Goal: Find specific page/section: Find specific page/section

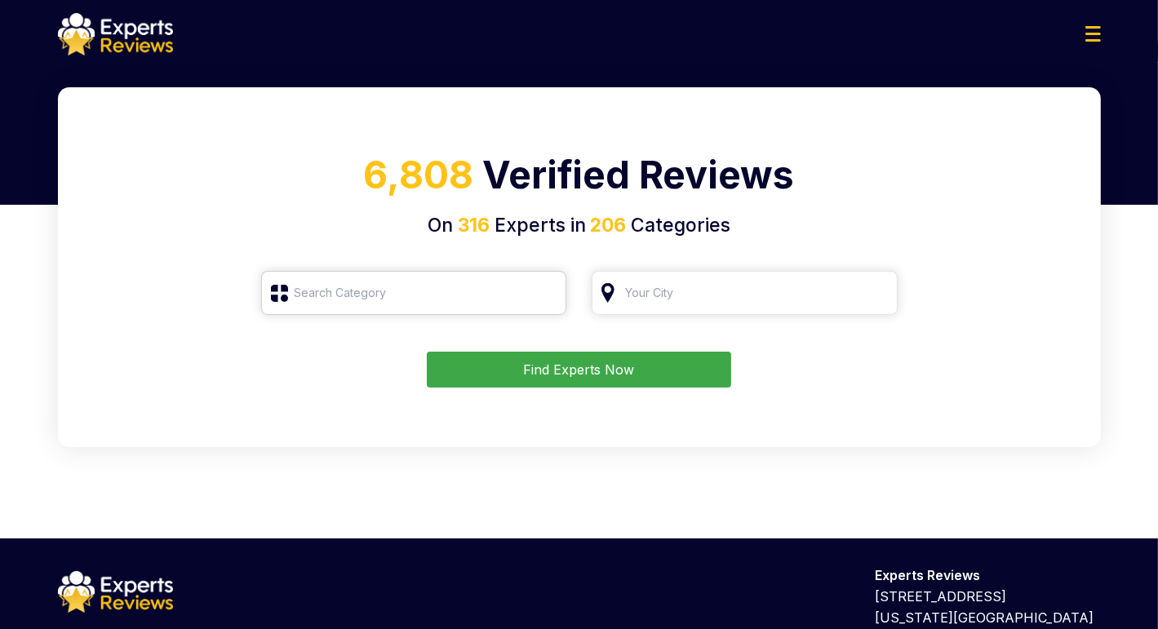
click at [367, 296] on input "search" at bounding box center [414, 293] width 306 height 44
type input "c"
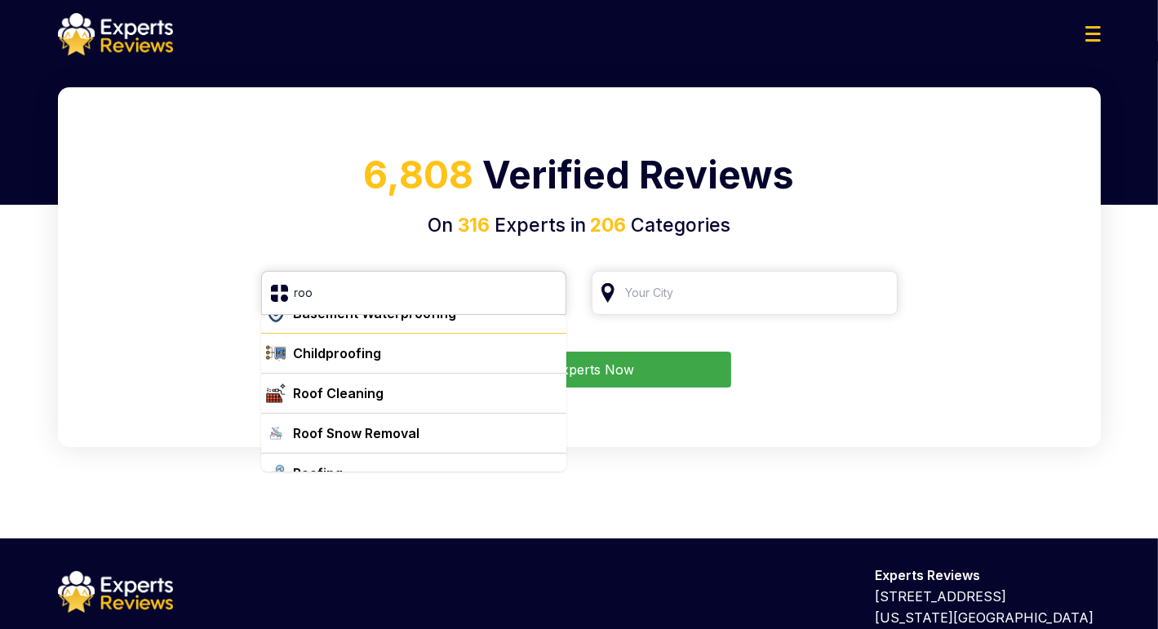
scroll to position [42, 0]
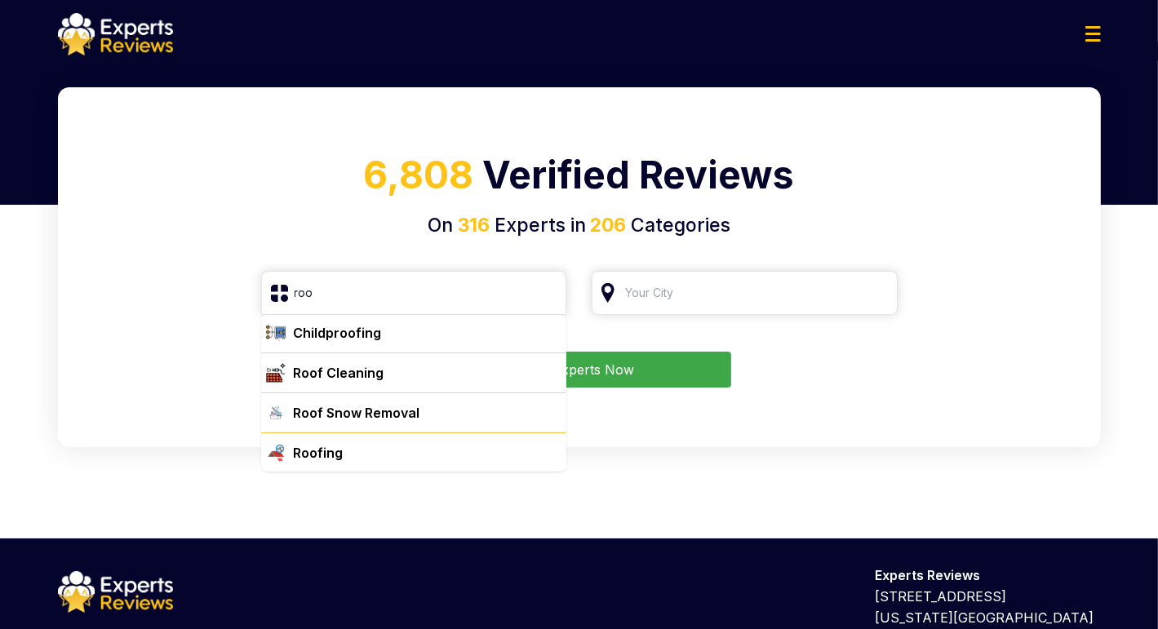
click at [369, 454] on div "Roofing" at bounding box center [423, 453] width 273 height 20
type input "Roofing"
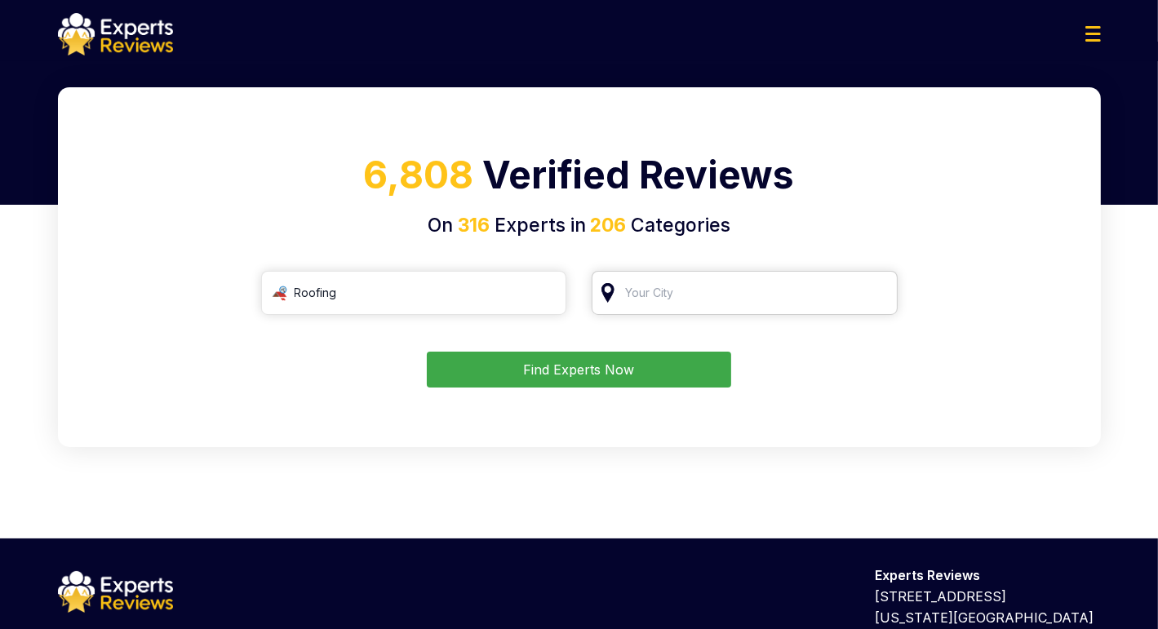
click at [695, 301] on input "search" at bounding box center [745, 293] width 306 height 44
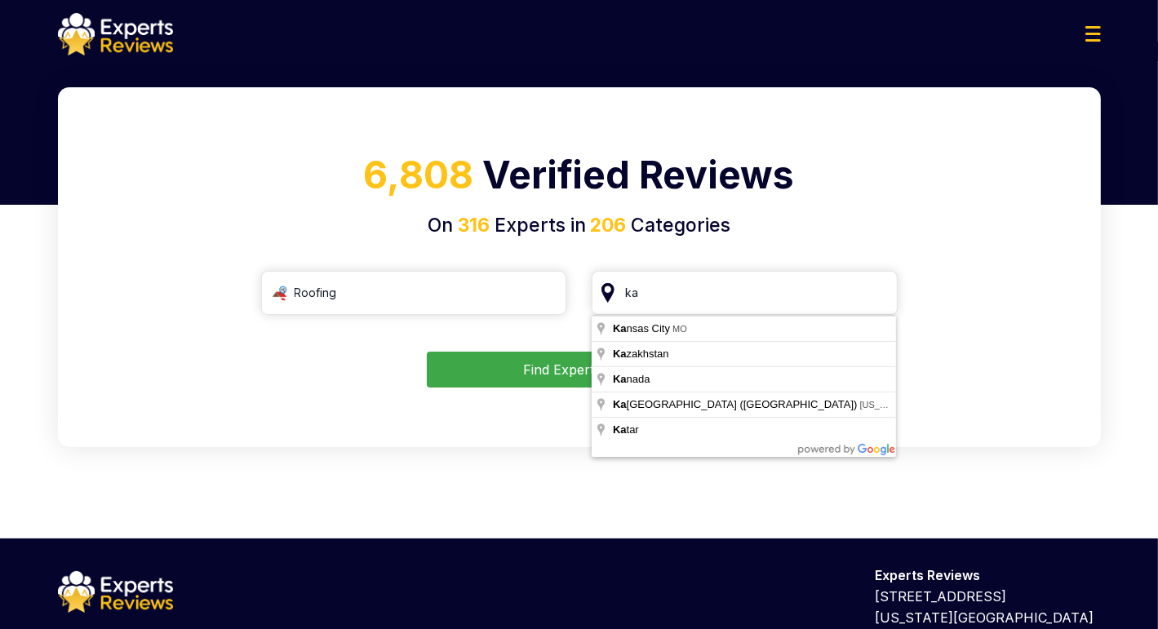
type input "[US_STATE][GEOGRAPHIC_DATA], [GEOGRAPHIC_DATA]"
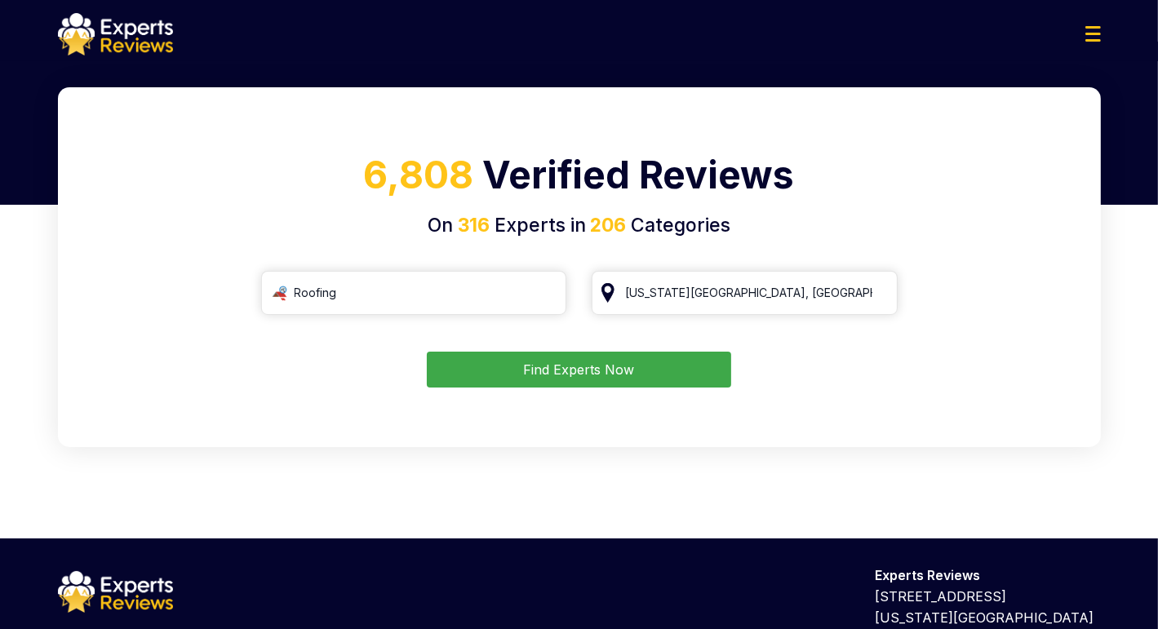
click at [648, 364] on button "Find Experts Now" at bounding box center [579, 370] width 304 height 36
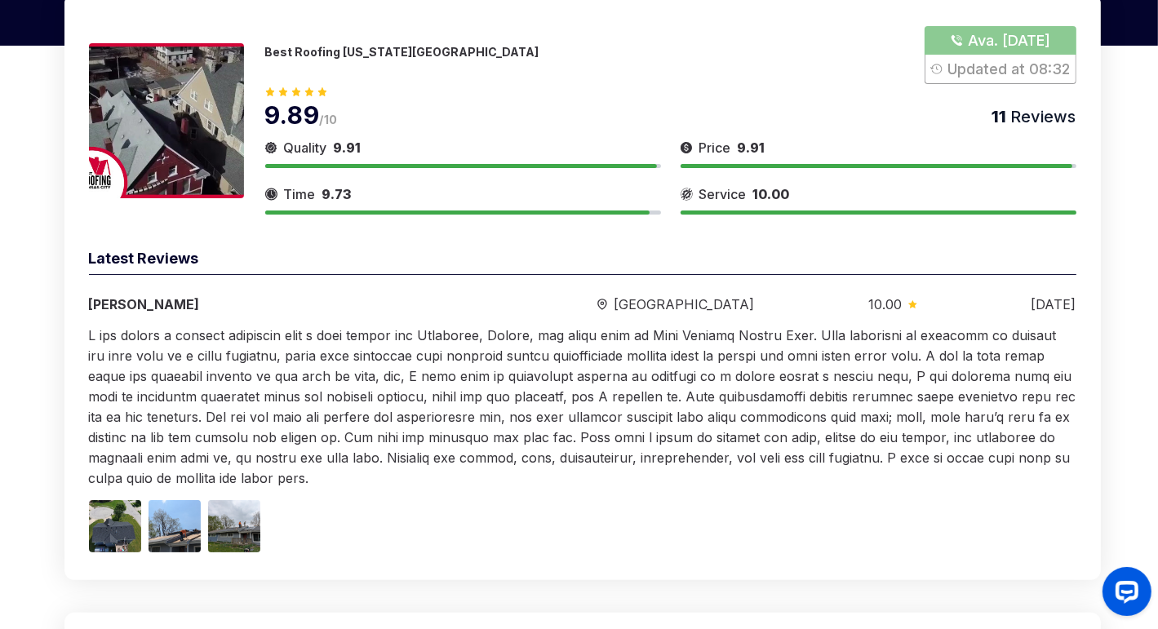
scroll to position [82, 0]
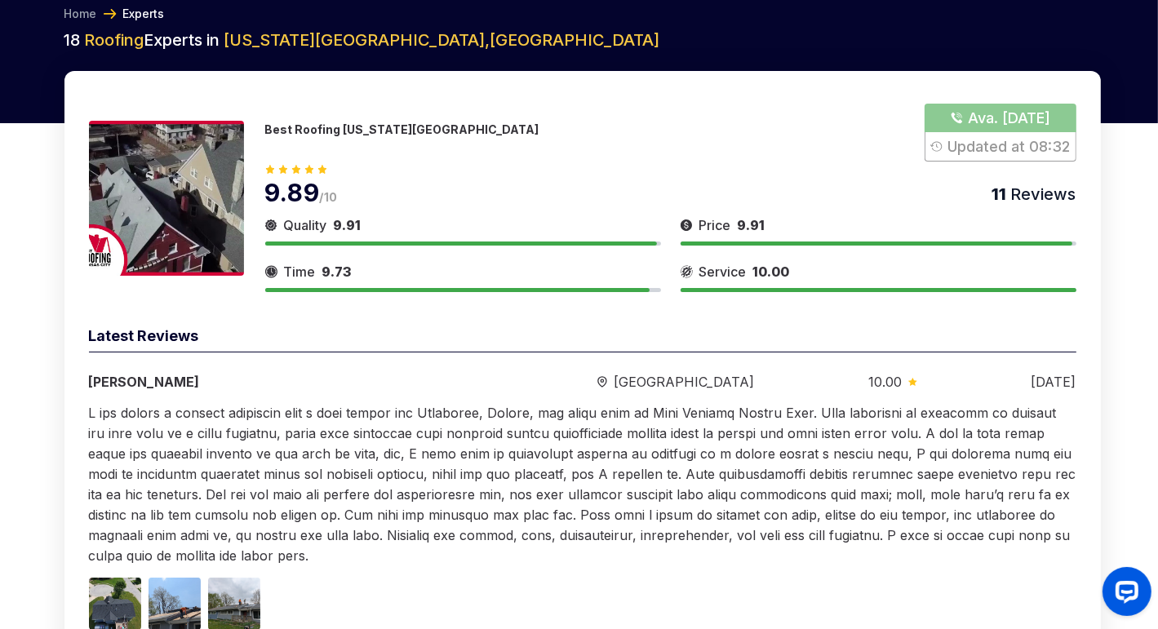
click at [316, 128] on p "Best Roofing [US_STATE][GEOGRAPHIC_DATA]" at bounding box center [402, 129] width 274 height 14
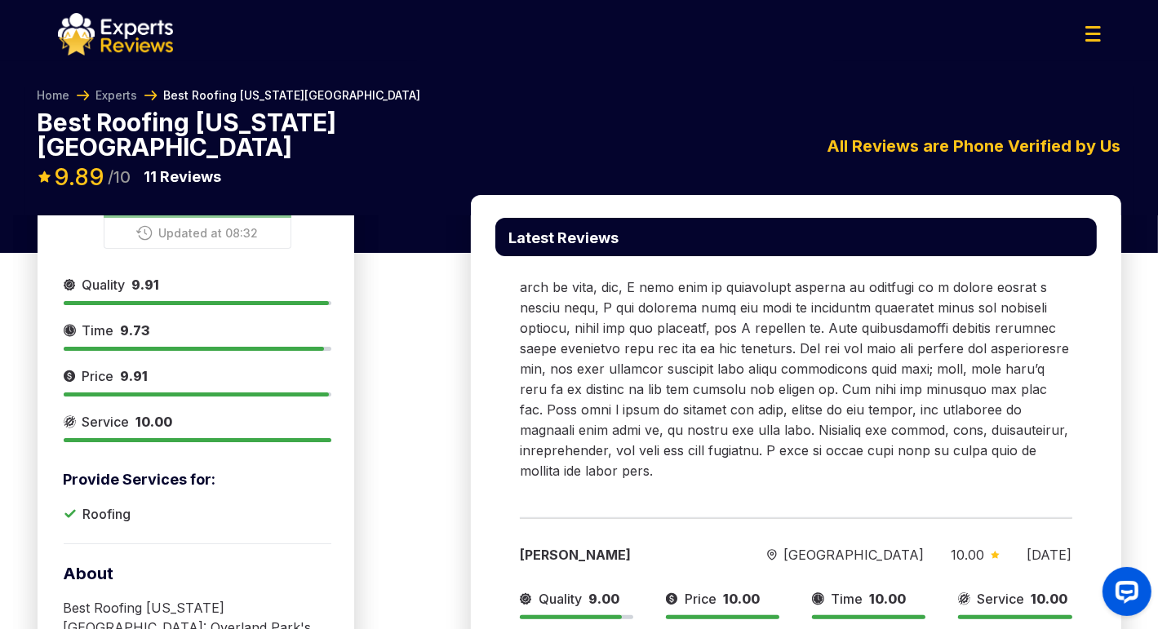
scroll to position [245, 0]
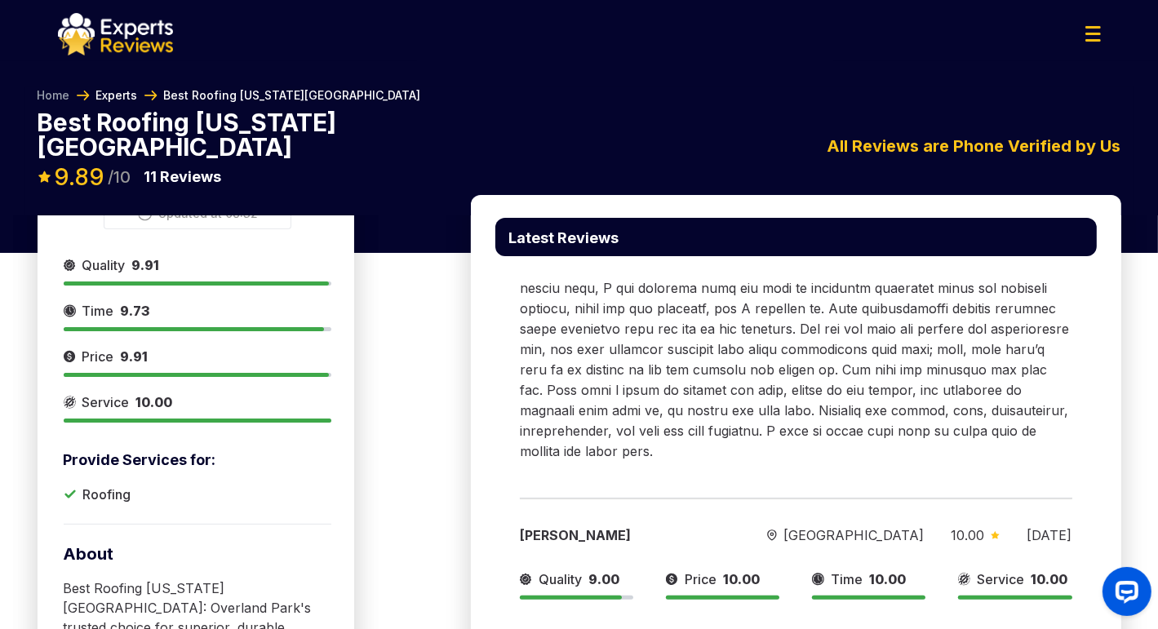
click at [122, 94] on link "Experts" at bounding box center [117, 95] width 42 height 16
